Goal: Information Seeking & Learning: Learn about a topic

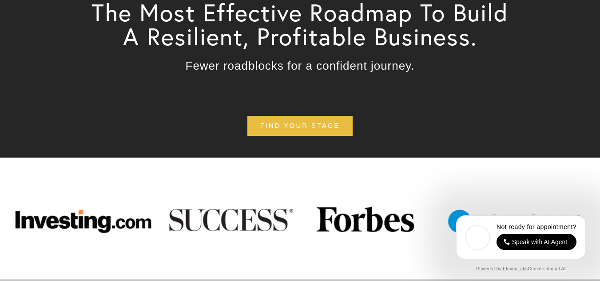
scroll to position [178, 0]
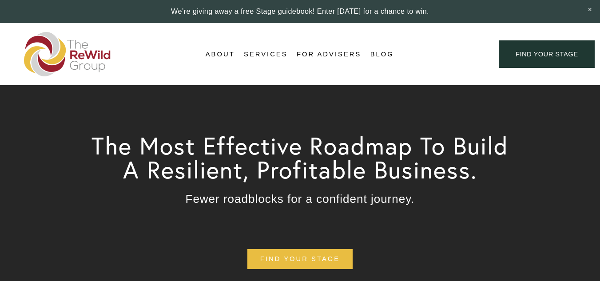
scroll to position [178, 0]
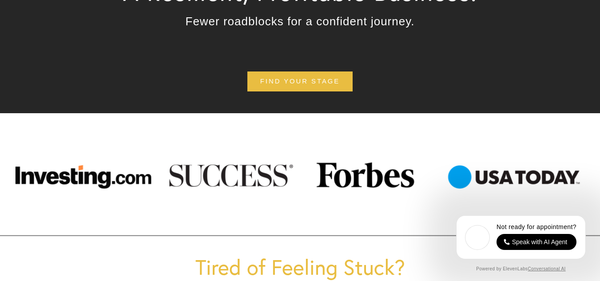
click at [257, 178] on div at bounding box center [300, 174] width 600 height 64
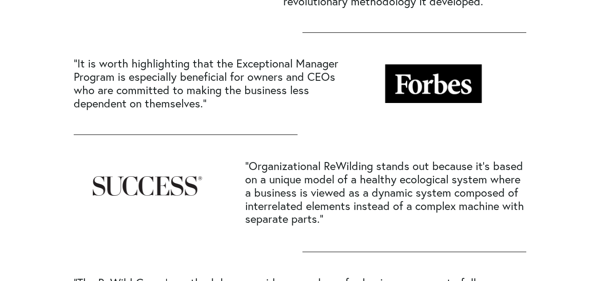
scroll to position [311, 0]
